Goal: Find specific page/section: Find specific page/section

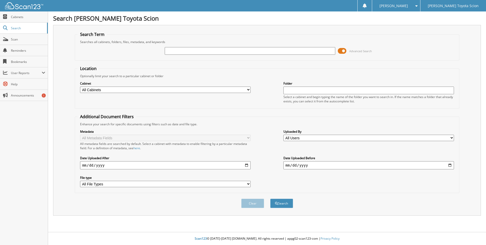
click at [217, 51] on input "text" at bounding box center [250, 51] width 171 height 8
type input "31191"
click at [275, 207] on button "Search" at bounding box center [281, 202] width 23 height 9
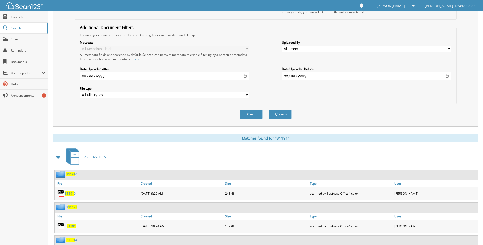
scroll to position [102, 0]
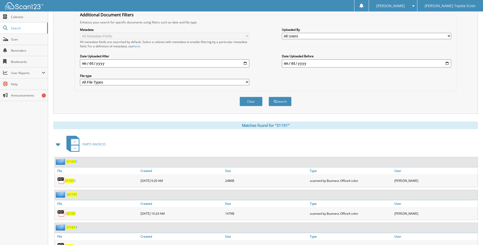
click at [60, 142] on span at bounding box center [58, 144] width 7 height 9
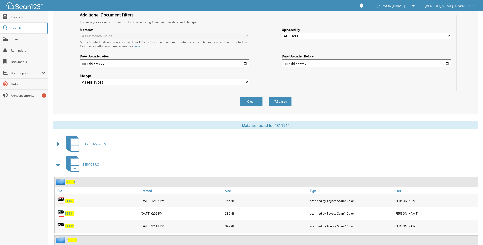
click at [57, 164] on span at bounding box center [58, 164] width 7 height 9
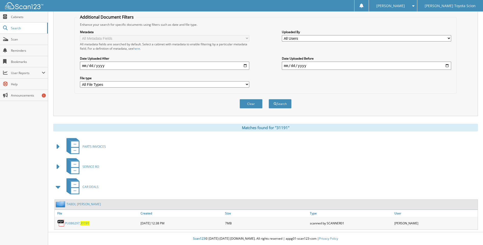
click at [82, 221] on span "31191" at bounding box center [84, 223] width 9 height 4
click at [82, 223] on span "31191" at bounding box center [84, 223] width 9 height 4
